Goal: Entertainment & Leisure: Consume media (video, audio)

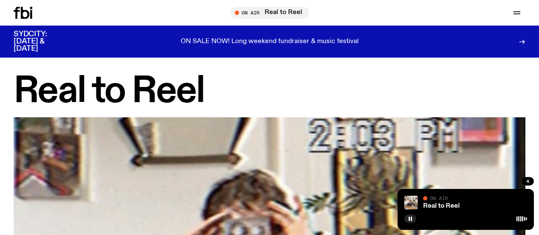
scroll to position [3273, 0]
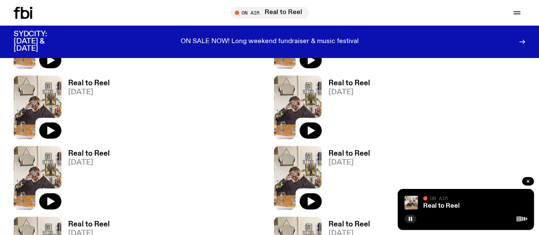
click at [14, 17] on icon at bounding box center [23, 13] width 19 height 12
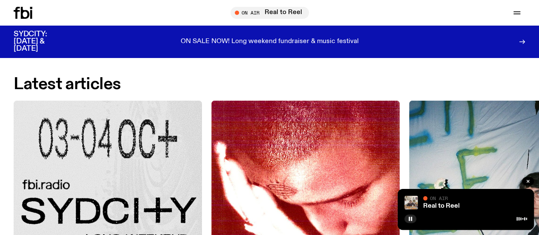
scroll to position [964, 0]
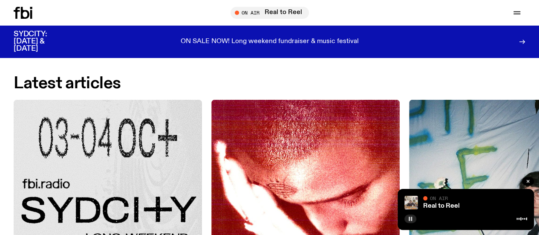
click at [411, 215] on button "button" at bounding box center [410, 218] width 12 height 9
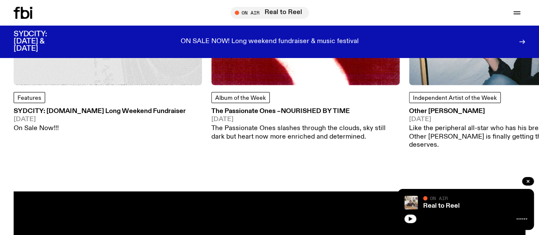
scroll to position [895, 0]
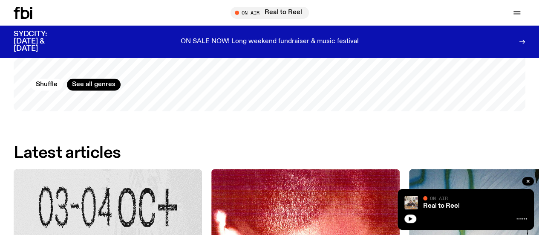
click at [0, 0] on link "Schedule" at bounding box center [0, 0] width 0 height 0
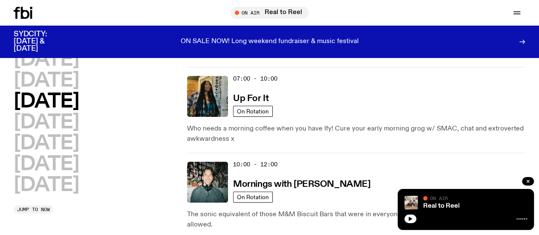
scroll to position [82, 0]
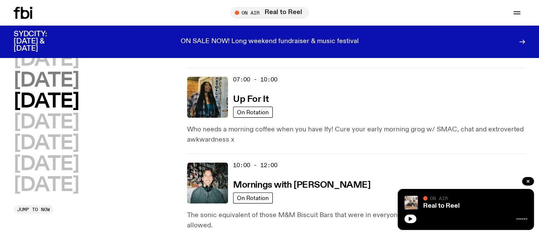
click at [79, 90] on h2 "[DATE]" at bounding box center [46, 80] width 65 height 19
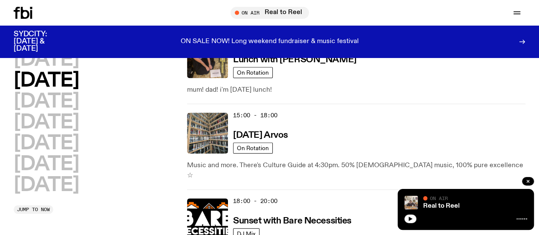
scroll to position [357, 0]
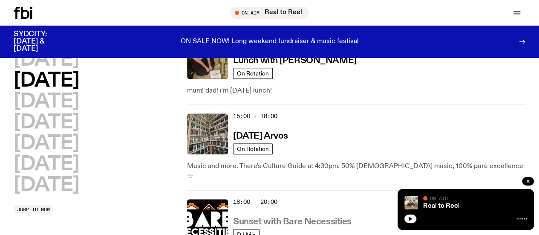
click at [265, 217] on h3 "Sunset with Bare Necessities" at bounding box center [292, 221] width 118 height 9
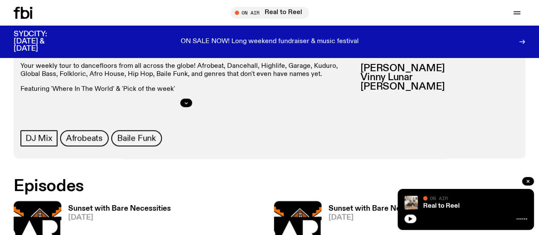
scroll to position [381, 0]
click at [124, 205] on h3 "Sunset with Bare Necessities" at bounding box center [119, 208] width 103 height 7
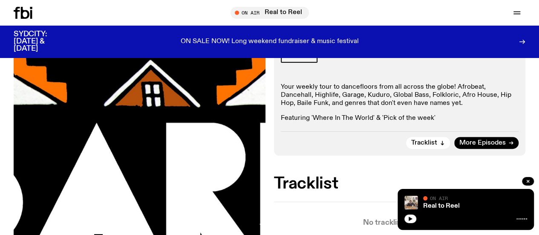
scroll to position [99, 0]
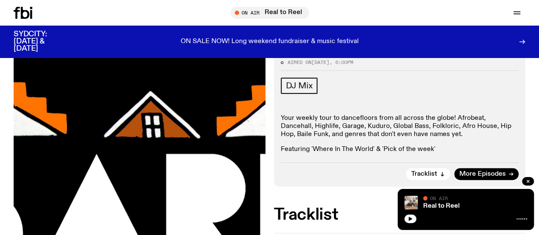
click at [192, 42] on button "button" at bounding box center [168, 27] width 48 height 30
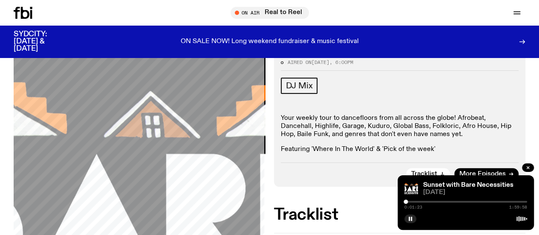
click at [412, 224] on div "Sunset with Bare Necessities [DATE] 0:01:23 1:59:58" at bounding box center [466, 202] width 136 height 55
click at [408, 217] on icon "button" at bounding box center [410, 218] width 5 height 5
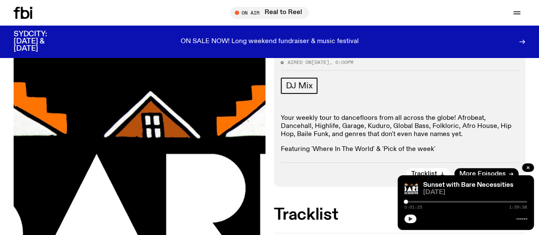
click at [408, 217] on icon "button" at bounding box center [410, 218] width 5 height 5
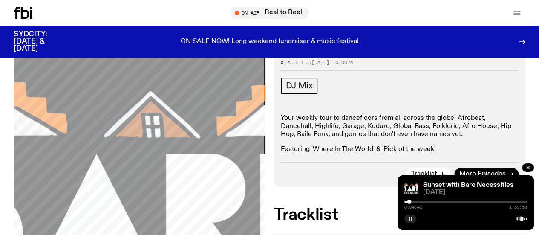
click at [277, 187] on div "Aired on [DATE] 6:00pm DJ Mix Your weekly tour to dancefloors from all across t…" at bounding box center [400, 119] width 252 height 133
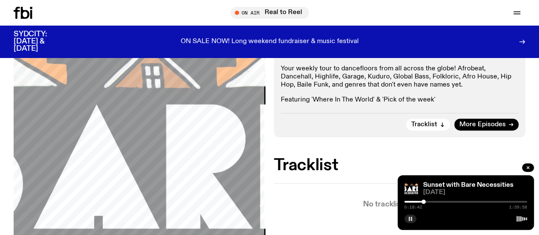
scroll to position [150, 0]
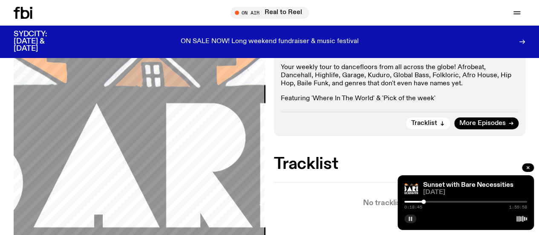
click at [300, 88] on p "Your weekly tour to dancefloors from all across the globe! Afrobeat, Dancehall,…" at bounding box center [400, 75] width 238 height 25
click at [362, 88] on p "Your weekly tour to dancefloors from all across the globe! Afrobeat, Dancehall,…" at bounding box center [400, 75] width 238 height 25
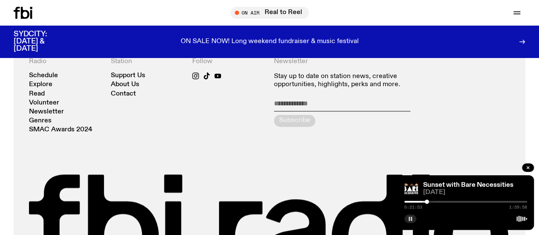
scroll to position [488, 0]
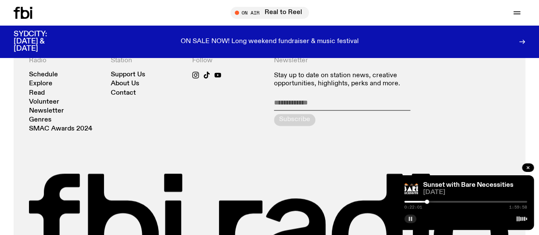
click at [0, 0] on icon "button" at bounding box center [0, 0] width 0 height 0
click at [0, 0] on link "About Us" at bounding box center [0, 0] width 0 height 0
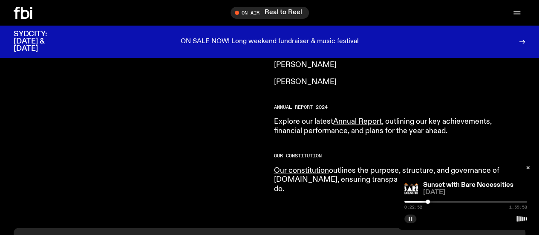
scroll to position [813, 0]
click at [20, 13] on icon at bounding box center [23, 13] width 19 height 12
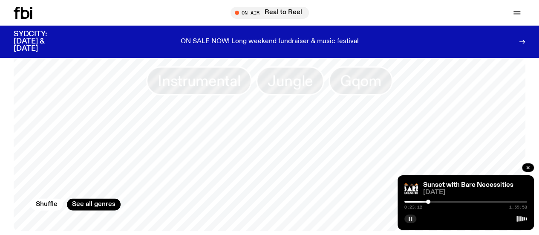
scroll to position [761, 0]
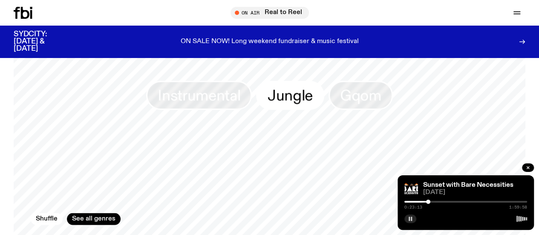
click at [273, 88] on span "Jungle" at bounding box center [290, 95] width 45 height 17
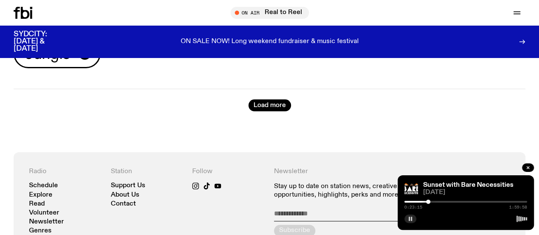
scroll to position [36, 0]
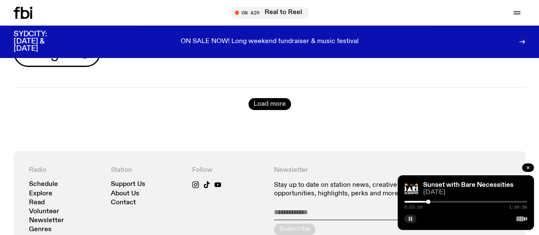
click at [267, 108] on button "Load more" at bounding box center [269, 104] width 43 height 12
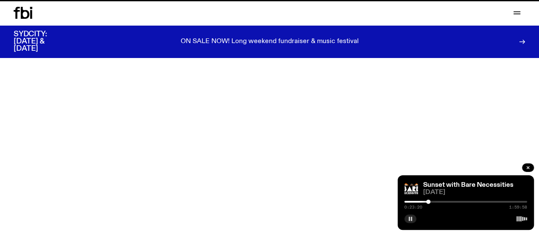
scroll to position [761, 0]
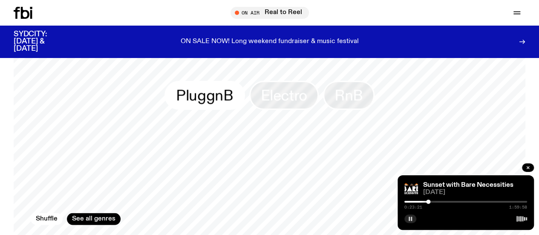
click at [222, 98] on span "PluggnB" at bounding box center [204, 95] width 57 height 17
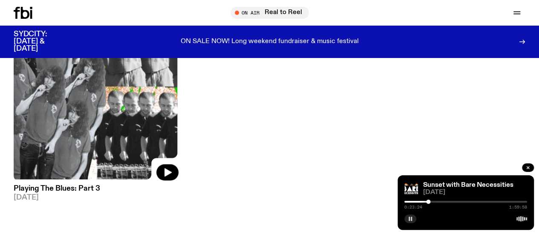
scroll to position [163, 0]
click at [102, 113] on img at bounding box center [96, 70] width 165 height 220
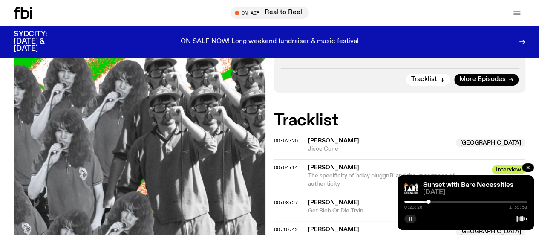
scroll to position [239, 0]
click at [477, 83] on span "More Episodes" at bounding box center [482, 79] width 46 height 6
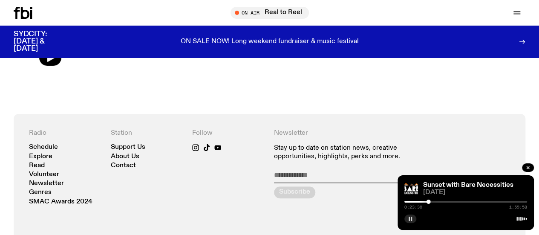
scroll to position [381, 0]
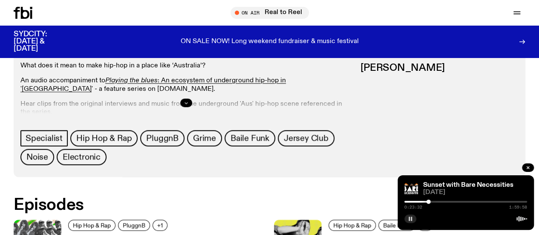
click at [192, 107] on button "button" at bounding box center [186, 102] width 12 height 9
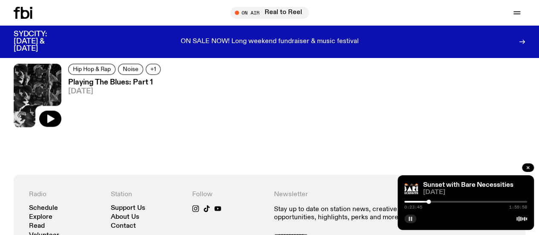
scroll to position [649, 0]
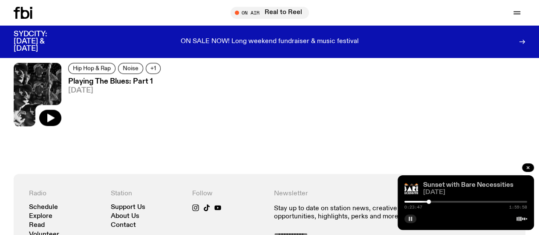
click at [459, 182] on link "Sunset with Bare Necessities" at bounding box center [468, 185] width 90 height 7
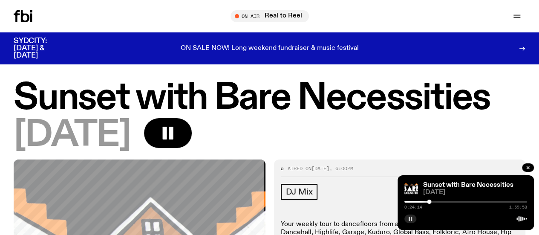
drag, startPoint x: 55, startPoint y: 77, endPoint x: 57, endPoint y: 73, distance: 4.6
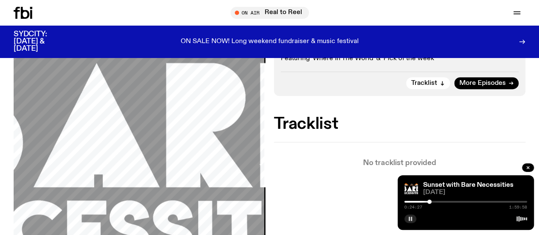
scroll to position [190, 0]
click at [24, 11] on icon at bounding box center [25, 13] width 9 height 12
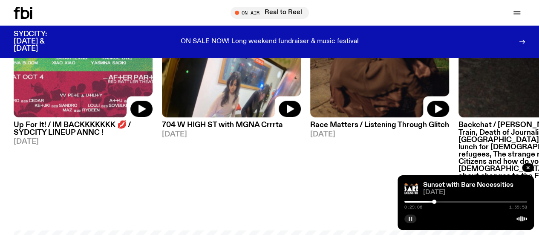
scroll to position [489, 0]
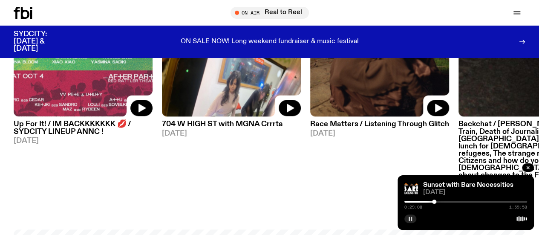
click at [102, 134] on h3 "Up For It! / IM BACKKKKKKK 💋 / SYDCITY LINEUP ANNC !" at bounding box center [83, 128] width 139 height 14
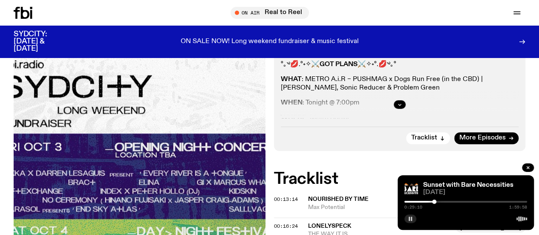
scroll to position [233, 0]
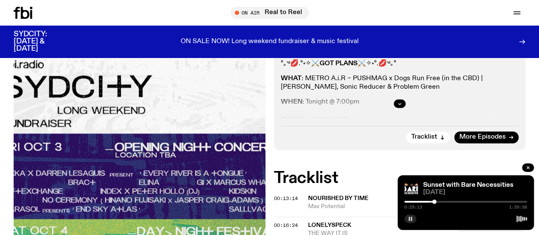
click at [393, 117] on div at bounding box center [400, 103] width 238 height 27
click at [397, 108] on button "button" at bounding box center [400, 103] width 12 height 9
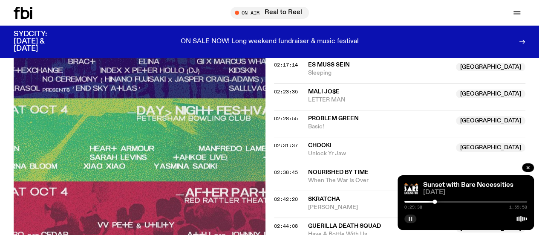
scroll to position [1230, 0]
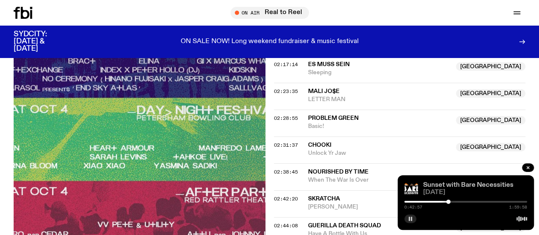
click at [481, 187] on link "Sunset with Bare Necessities" at bounding box center [468, 185] width 90 height 7
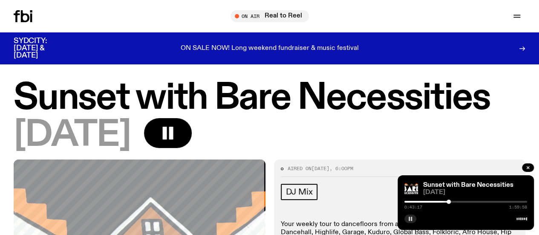
click at [32, 18] on icon at bounding box center [23, 16] width 19 height 12
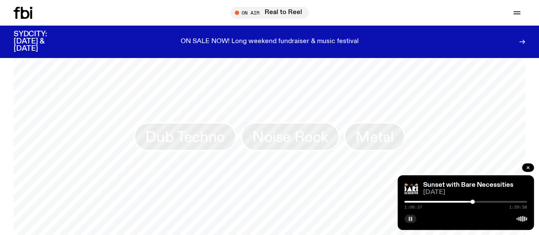
scroll to position [723, 0]
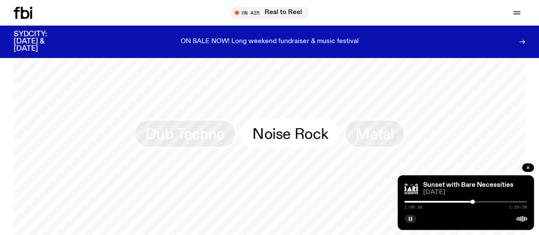
click at [297, 139] on span "Noise Rock" at bounding box center [290, 133] width 76 height 17
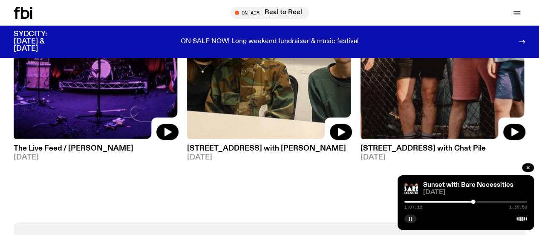
scroll to position [740, 0]
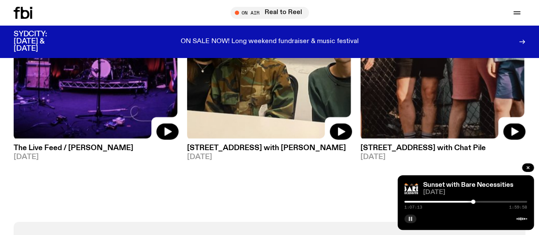
click at [412, 110] on img at bounding box center [443, 30] width 165 height 220
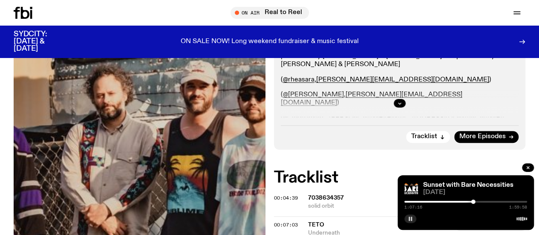
scroll to position [234, 0]
click at [399, 107] on button "button" at bounding box center [400, 102] width 12 height 9
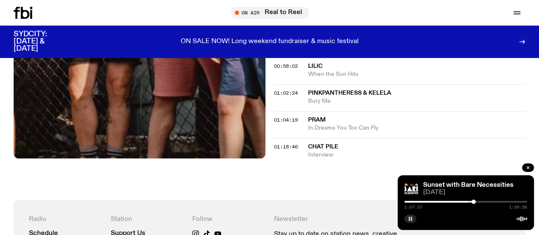
scroll to position [889, 0]
click at [0, 0] on link "Schedule" at bounding box center [0, 0] width 0 height 0
